Goal: Task Accomplishment & Management: Manage account settings

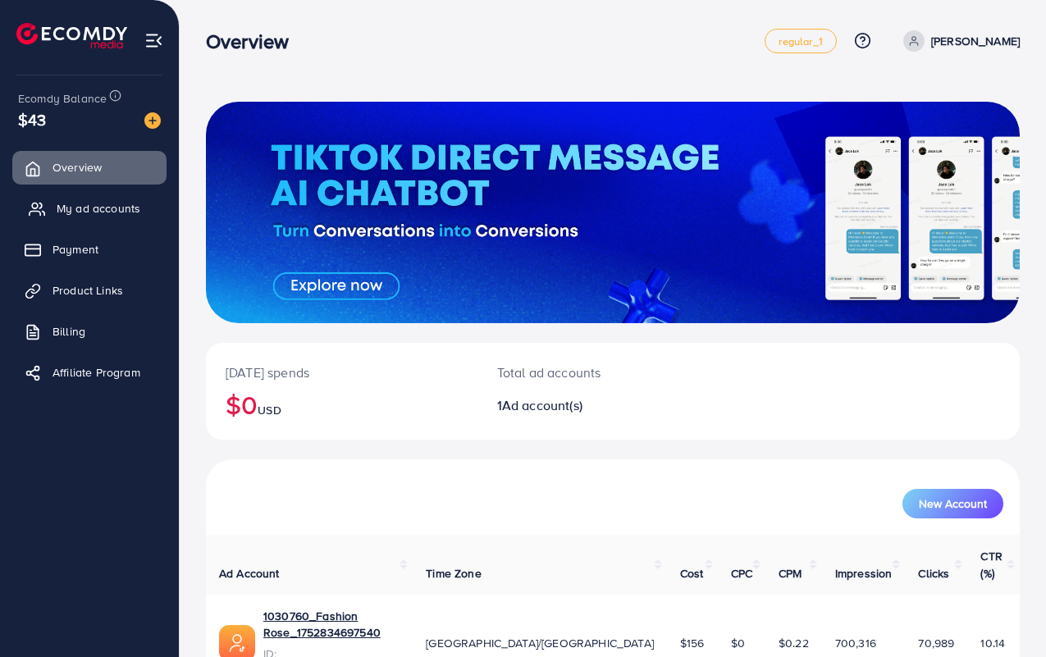
click at [87, 207] on span "My ad accounts" at bounding box center [99, 208] width 84 height 16
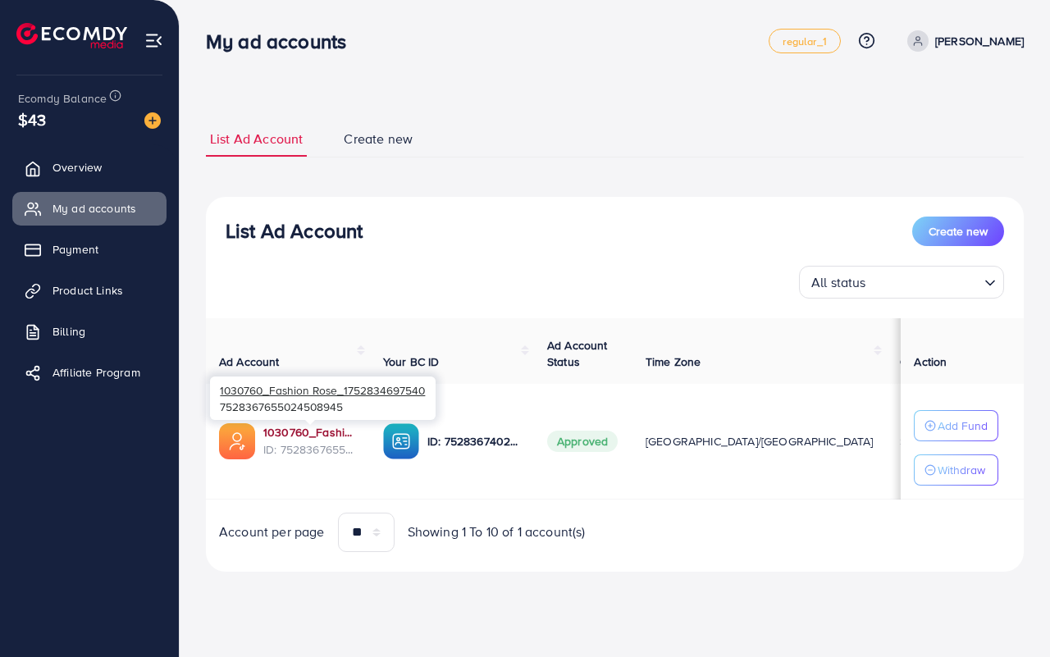
click at [304, 433] on link "1030760_Fashion Rose_1752834697540" at bounding box center [310, 432] width 94 height 16
click at [90, 299] on link "Product Links" at bounding box center [89, 290] width 154 height 33
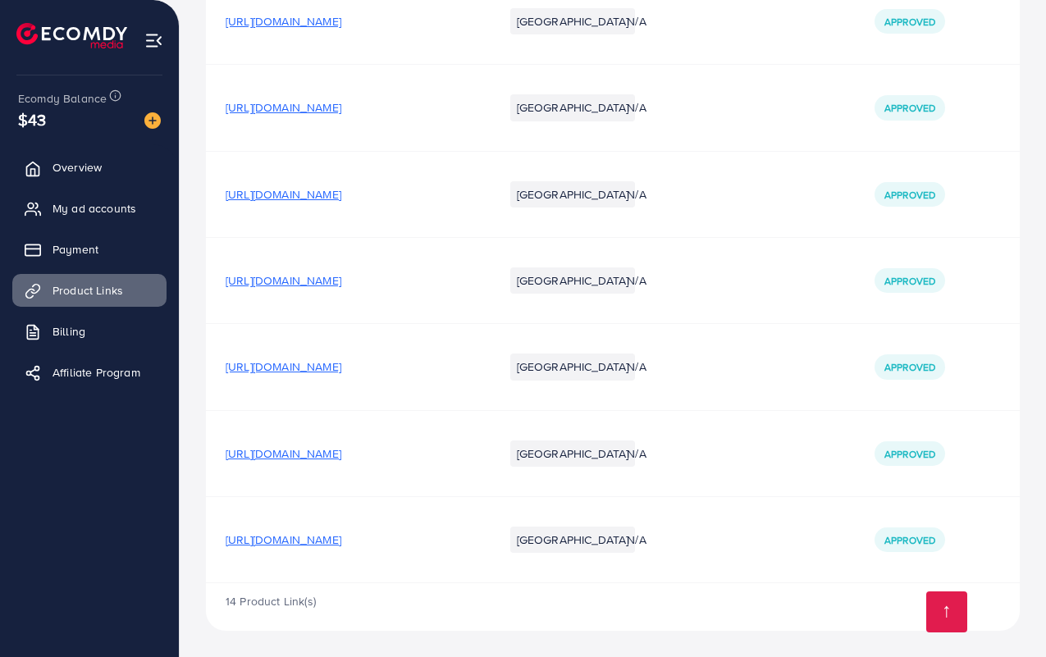
scroll to position [1426, 0]
click at [341, 536] on span "https://fashionrose.store/products/breast-up-lifter-and-posture-corrector-remov…" at bounding box center [284, 540] width 116 height 16
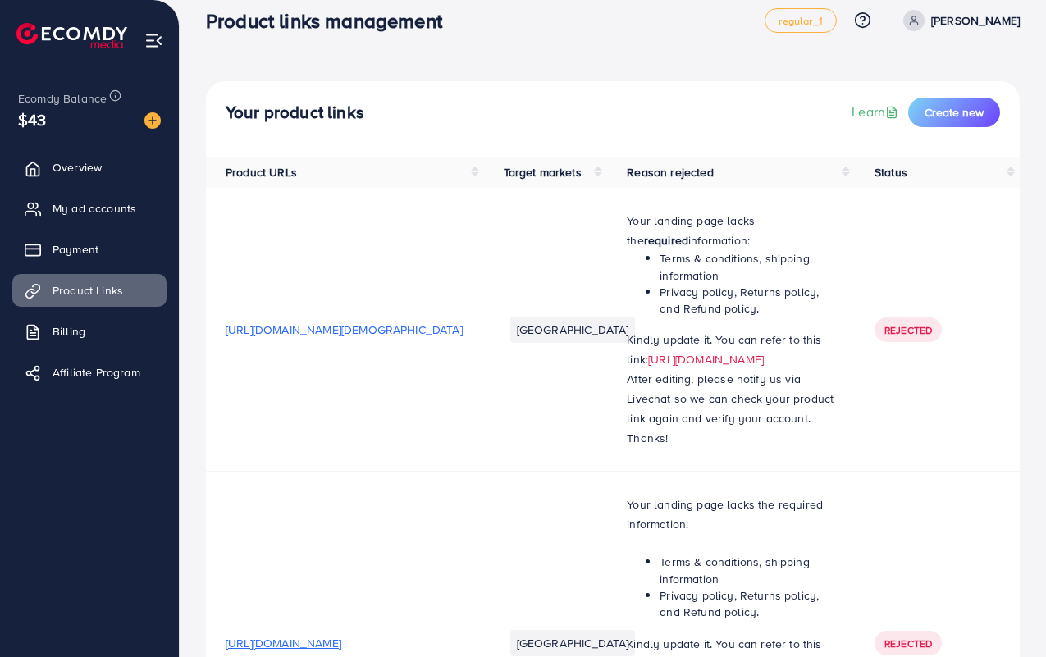
scroll to position [0, 0]
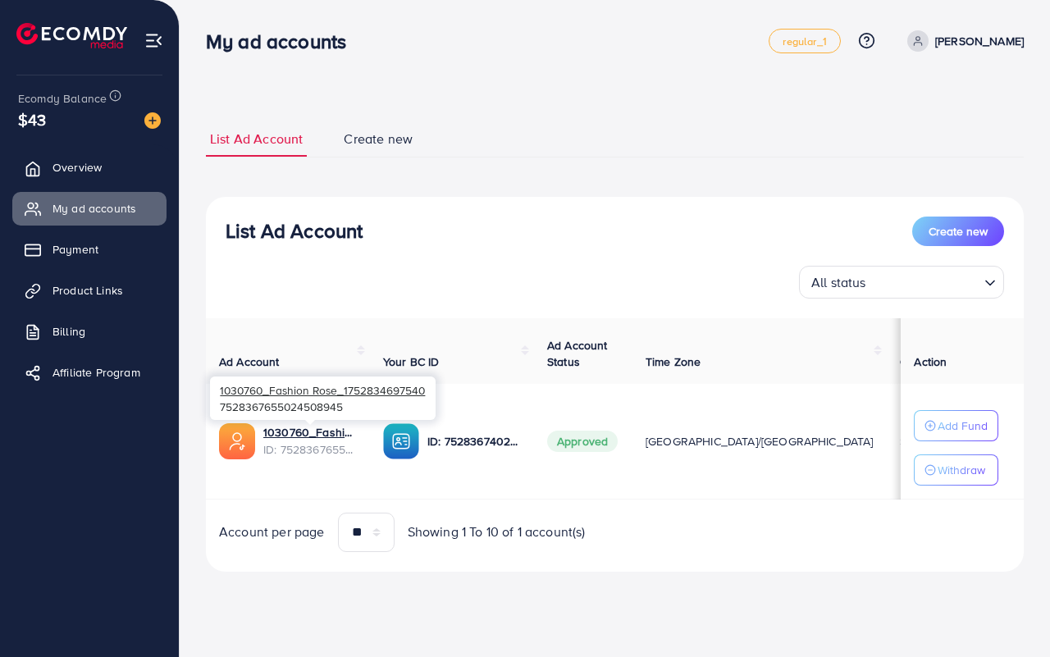
click at [295, 423] on div "1030760_Fashion Rose_1752834697540 7528367655024508945" at bounding box center [323, 398] width 226 height 53
click at [295, 431] on link "1030760_Fashion Rose_1752834697540" at bounding box center [310, 432] width 94 height 16
click at [956, 474] on p "Withdraw" at bounding box center [962, 470] width 48 height 20
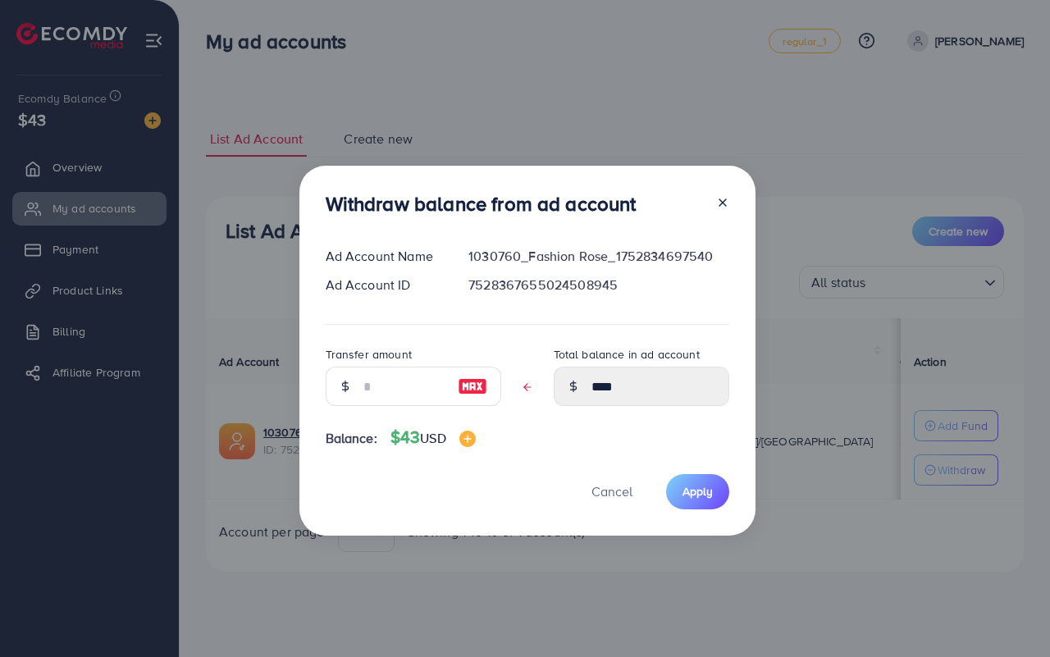
click at [359, 380] on div at bounding box center [345, 386] width 39 height 39
click at [376, 387] on input "text" at bounding box center [404, 386] width 82 height 39
type input "*"
type input "****"
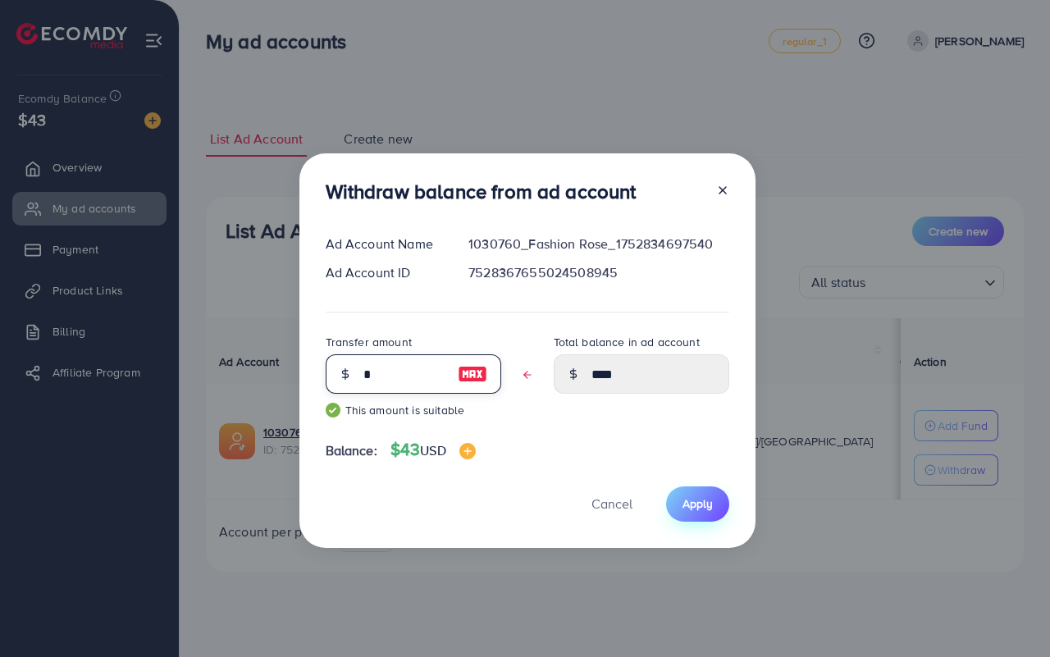
type input "*"
click at [700, 505] on span "Apply" at bounding box center [698, 504] width 30 height 16
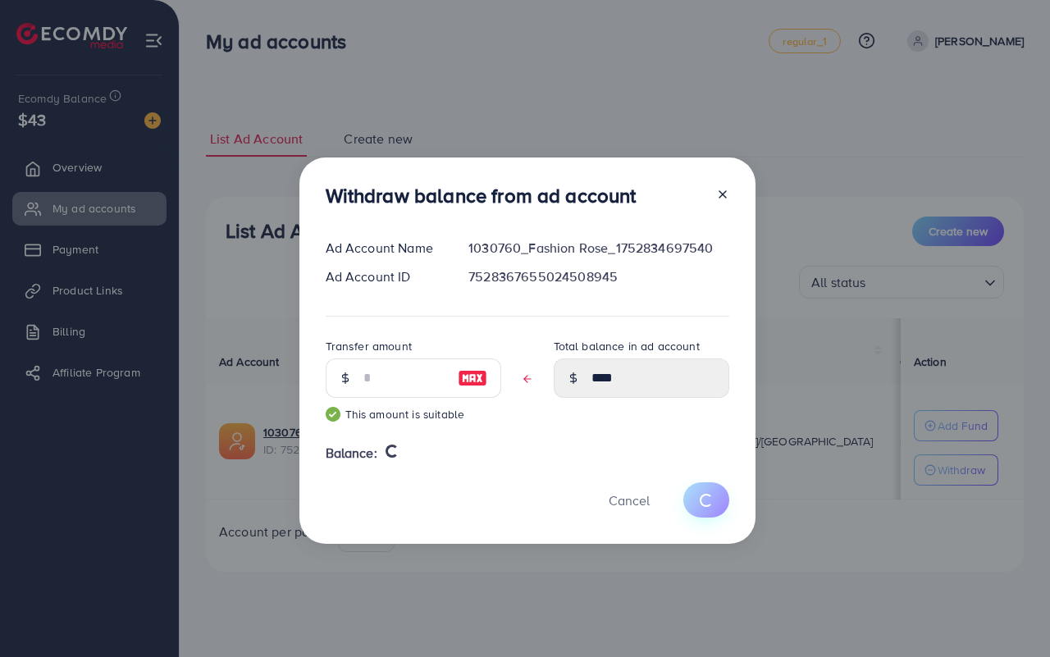
type input "****"
